Goal: Task Accomplishment & Management: Use online tool/utility

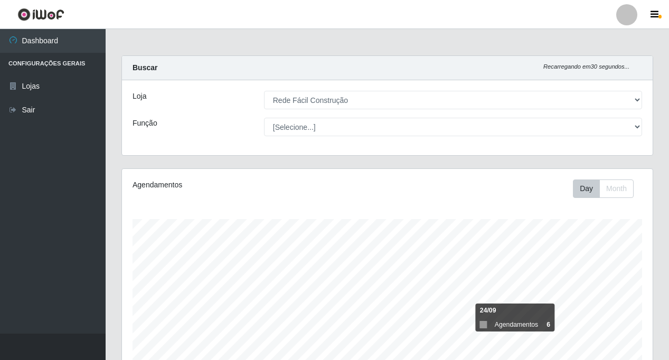
select select "318"
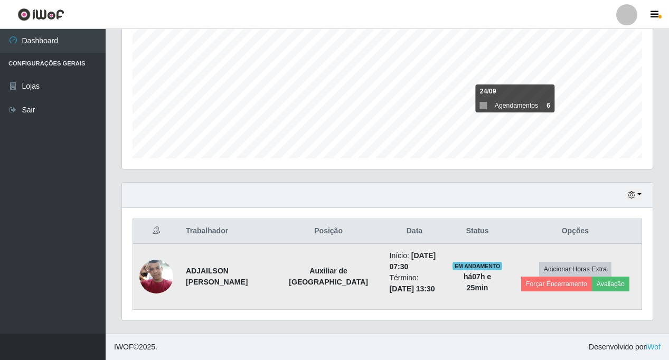
scroll to position [219, 530]
click at [618, 284] on button "Avaliação" at bounding box center [610, 284] width 37 height 15
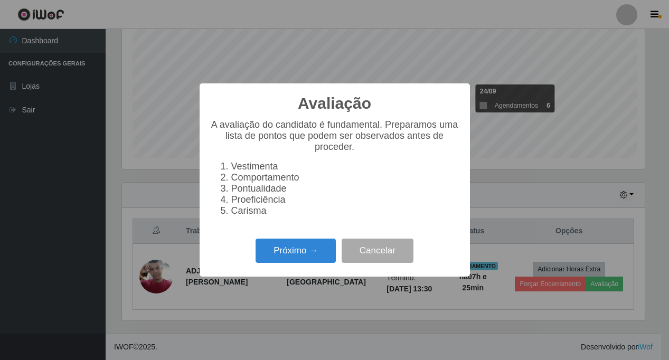
click at [617, 284] on div "Avaliação × A avaliação do candidato é fundamental. Preparamos uma lista de pon…" at bounding box center [334, 180] width 669 height 360
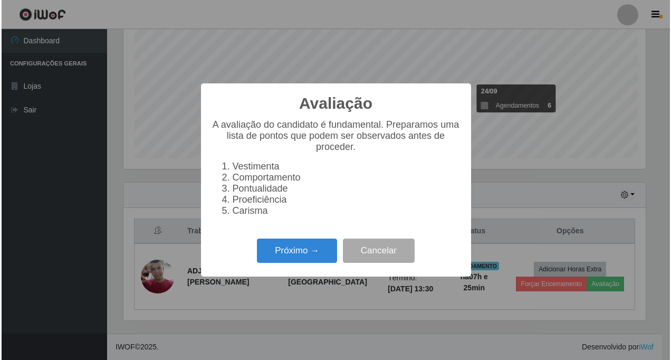
scroll to position [219, 525]
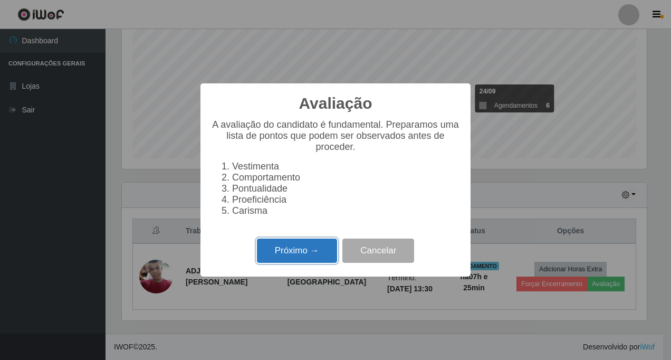
click at [282, 258] on button "Próximo →" at bounding box center [297, 251] width 80 height 25
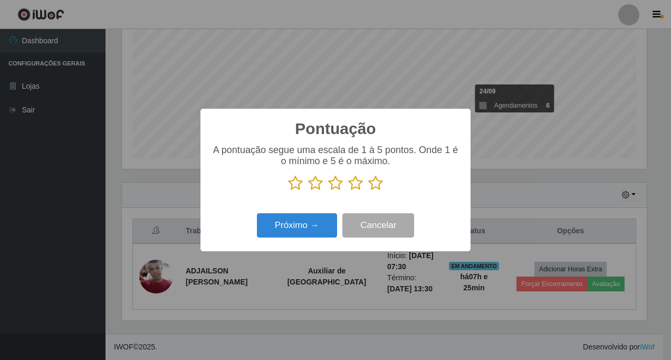
click at [352, 188] on icon at bounding box center [355, 183] width 15 height 16
click at [348, 191] on input "radio" at bounding box center [348, 191] width 0 height 0
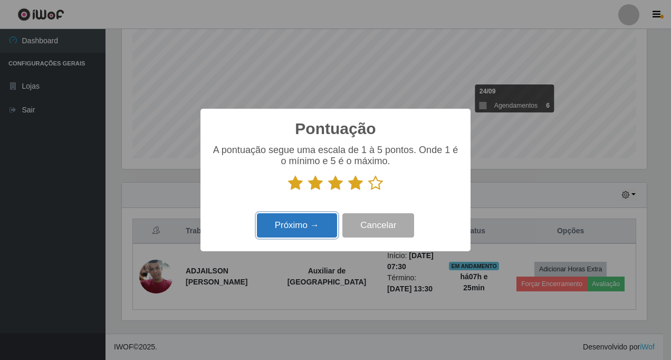
click at [302, 231] on button "Próximo →" at bounding box center [297, 225] width 80 height 25
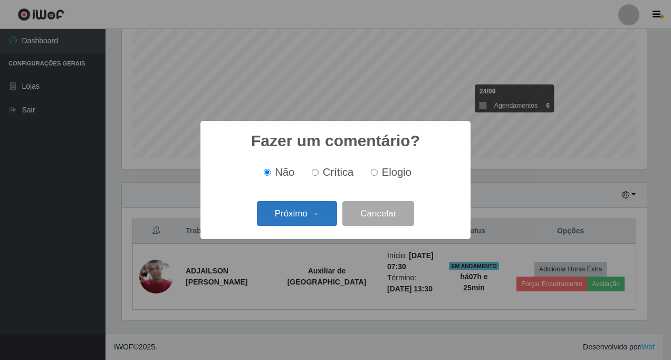
click at [304, 215] on button "Próximo →" at bounding box center [297, 213] width 80 height 25
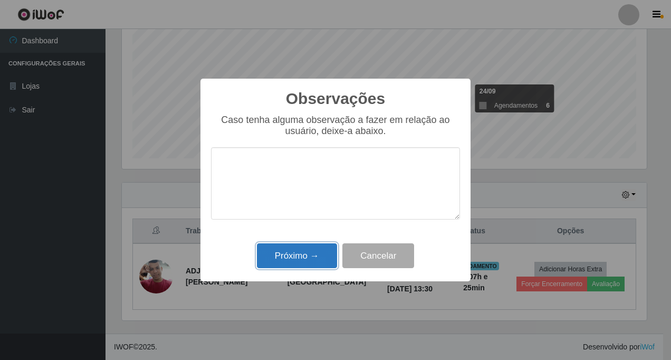
click at [306, 257] on button "Próximo →" at bounding box center [297, 255] width 80 height 25
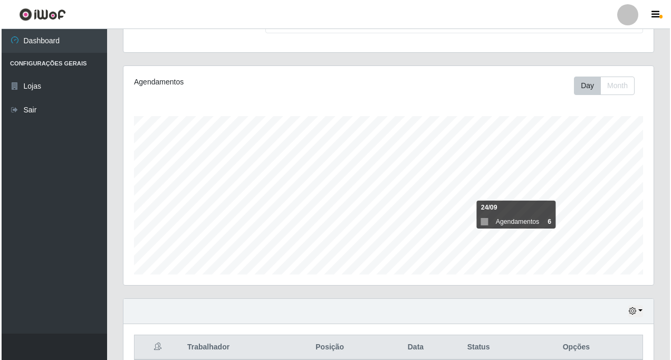
scroll to position [219, 0]
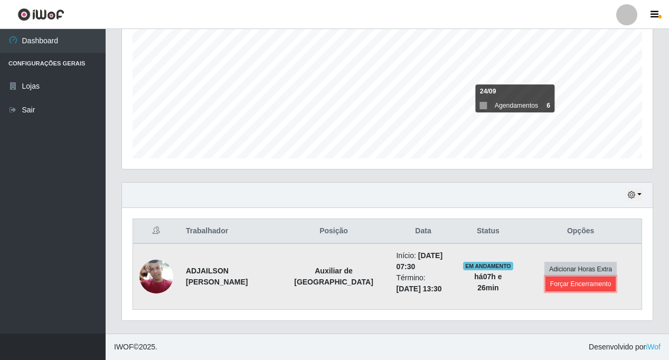
click at [560, 283] on button "Forçar Encerramento" at bounding box center [580, 284] width 71 height 15
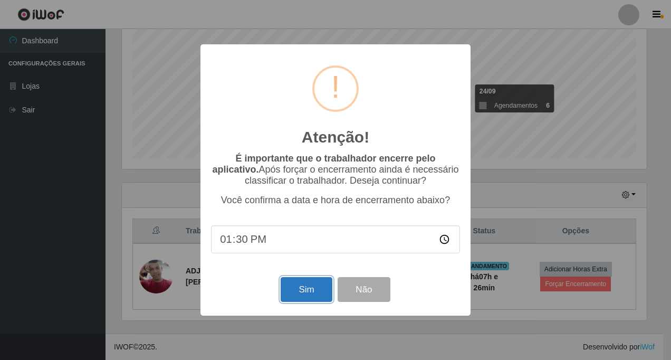
click at [301, 291] on button "Sim" at bounding box center [306, 289] width 51 height 25
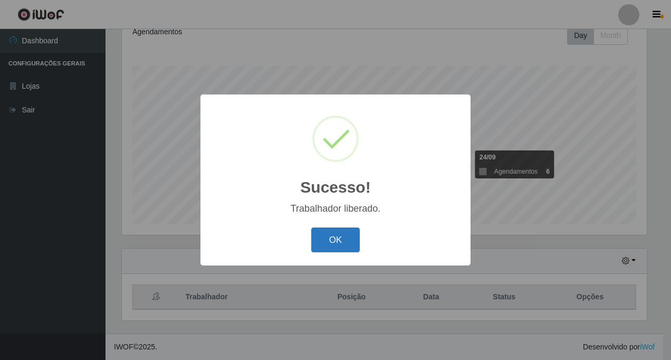
click at [330, 240] on button "OK" at bounding box center [335, 239] width 49 height 25
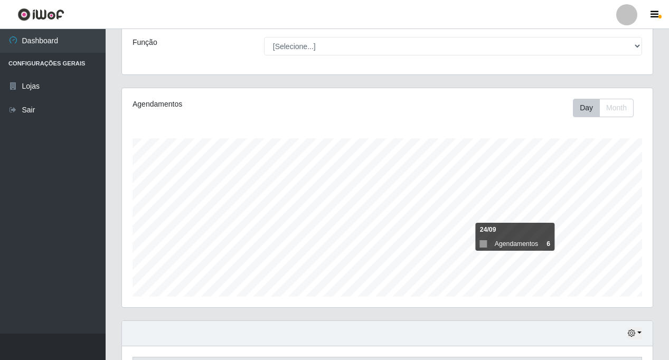
scroll to position [153, 0]
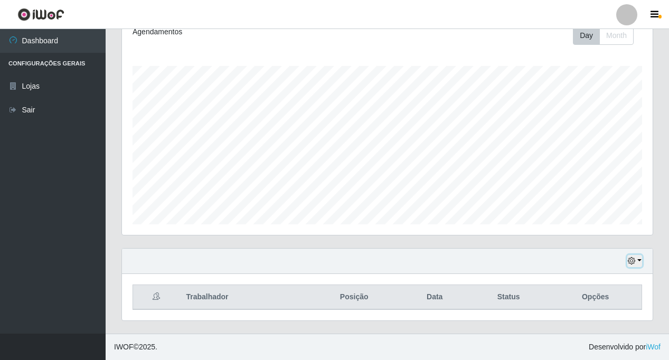
click at [635, 264] on icon "button" at bounding box center [631, 260] width 7 height 7
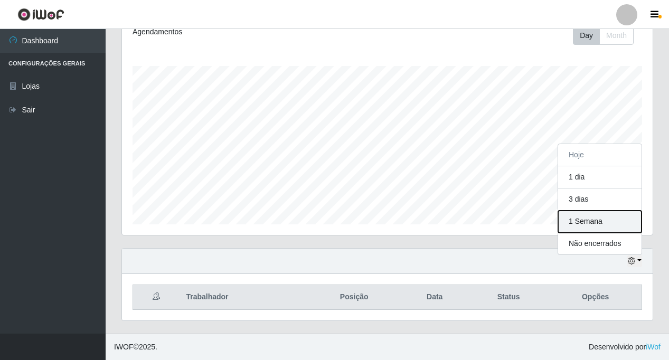
click at [600, 222] on button "1 Semana" at bounding box center [599, 222] width 83 height 22
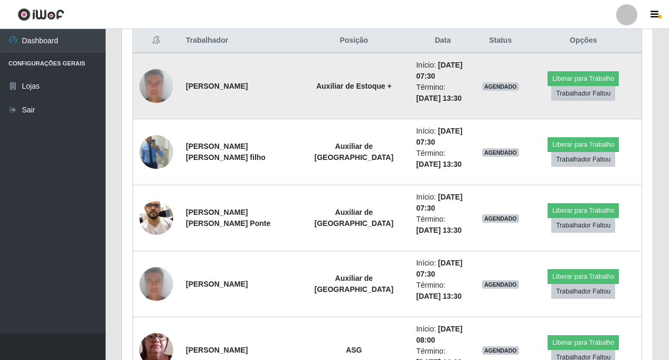
scroll to position [417, 0]
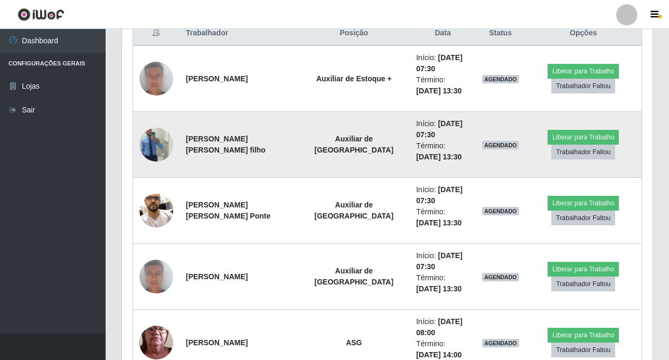
click at [160, 150] on img at bounding box center [156, 145] width 34 height 60
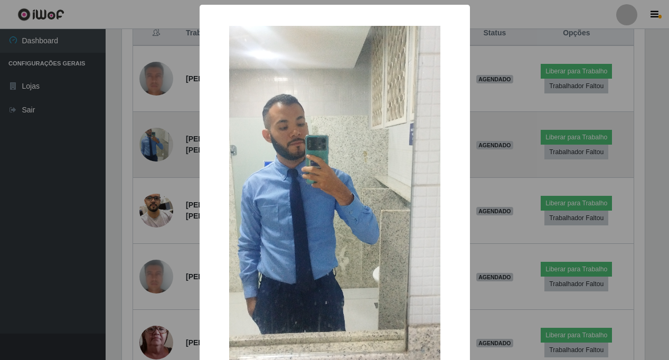
scroll to position [219, 525]
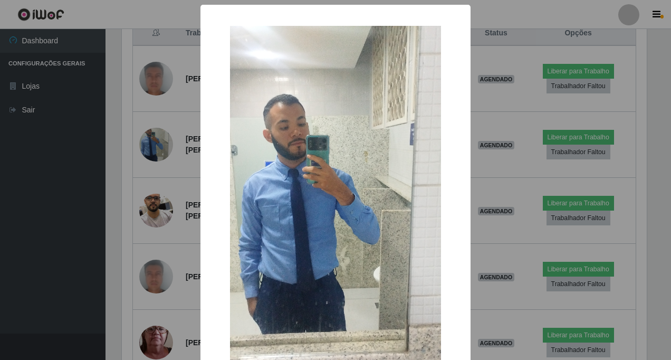
click at [162, 150] on div "× OK Cancel" at bounding box center [335, 180] width 671 height 360
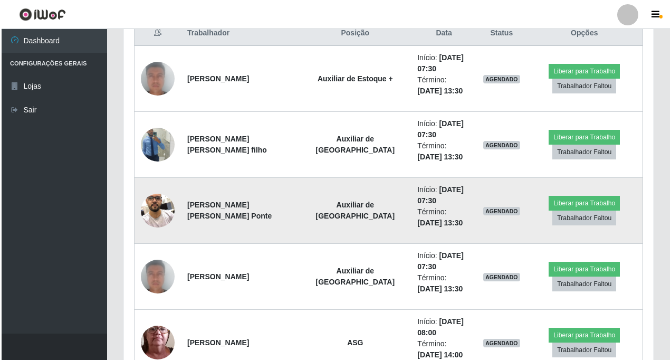
scroll to position [219, 530]
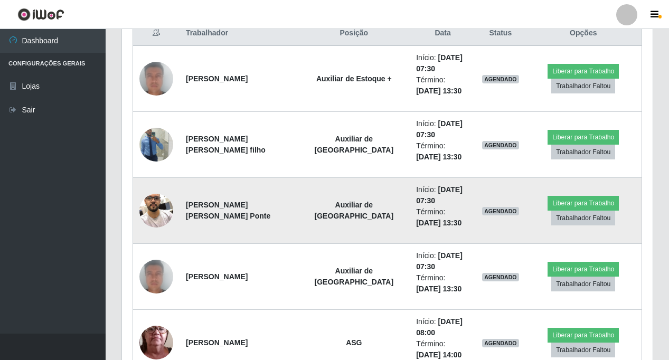
click at [163, 204] on img at bounding box center [156, 210] width 34 height 45
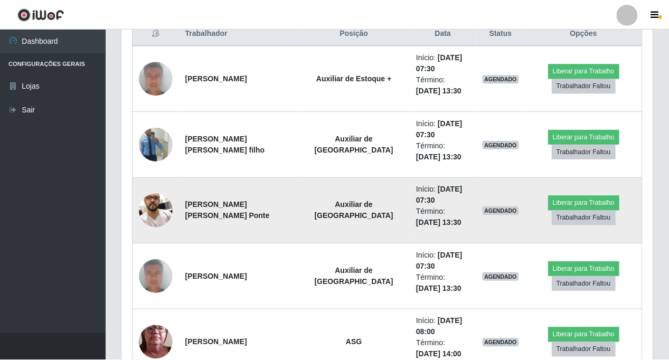
scroll to position [219, 525]
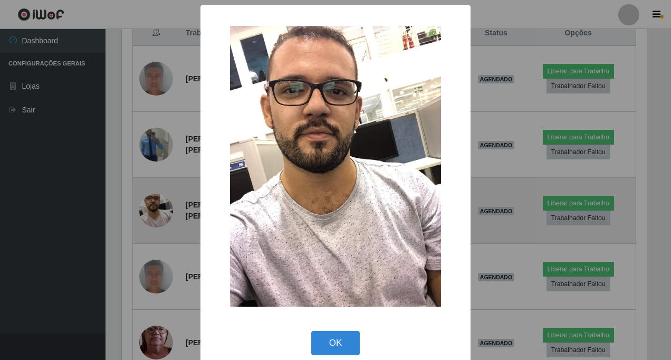
click at [163, 204] on div "× OK Cancel" at bounding box center [335, 180] width 671 height 360
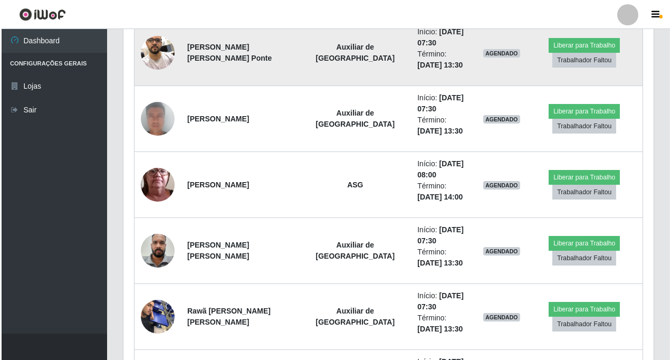
scroll to position [575, 0]
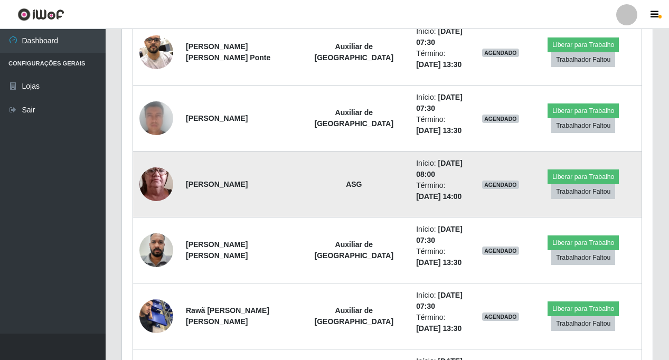
click at [162, 189] on img at bounding box center [156, 184] width 34 height 75
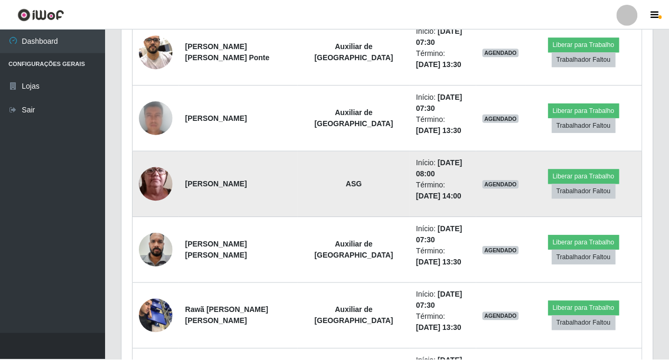
scroll to position [219, 525]
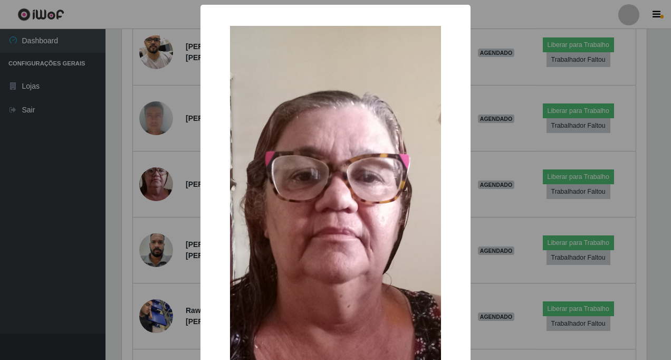
click at [185, 156] on div "× OK Cancel" at bounding box center [335, 180] width 671 height 360
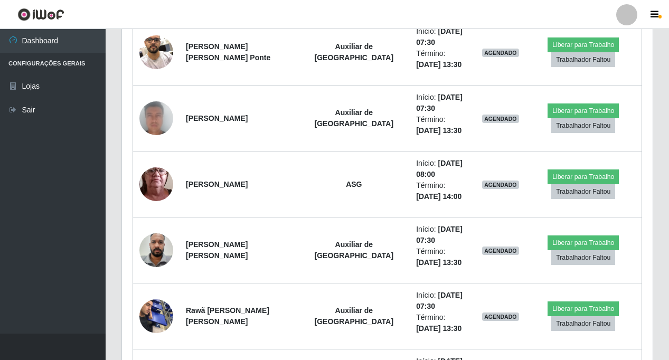
scroll to position [219, 530]
